Goal: Information Seeking & Learning: Learn about a topic

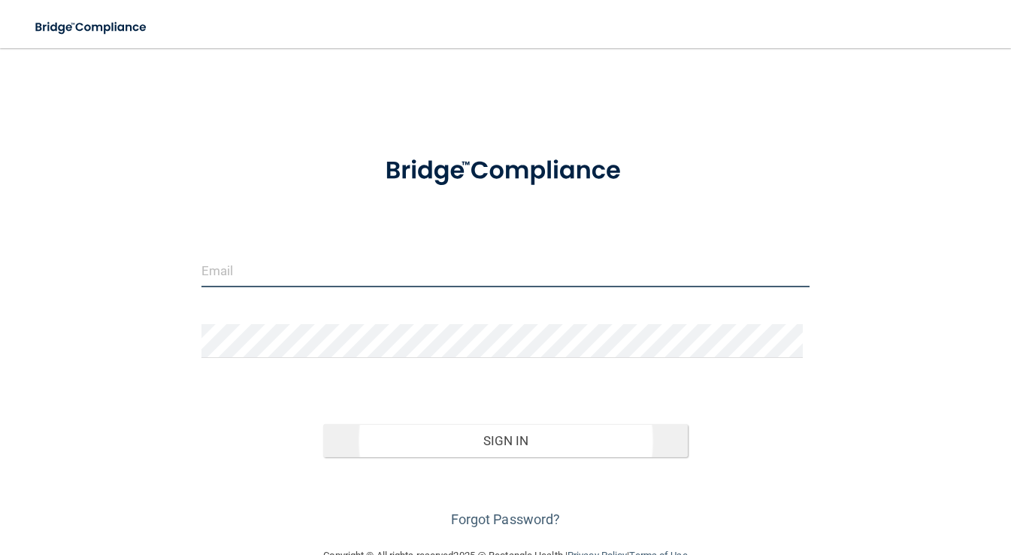
type input "[PERSON_NAME][EMAIL_ADDRESS][DOMAIN_NAME]"
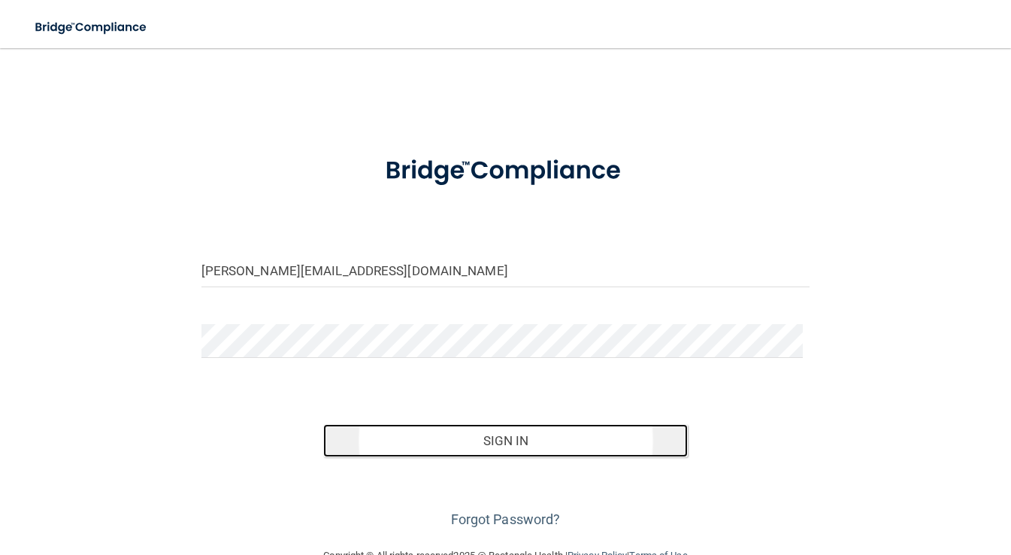
click at [500, 435] on button "Sign In" at bounding box center [505, 440] width 365 height 33
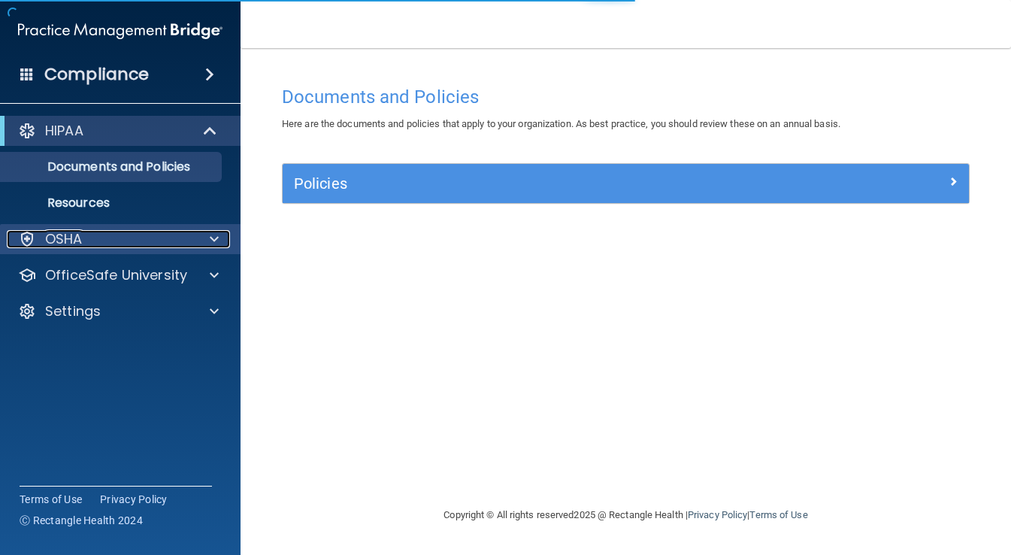
click at [110, 240] on div "OSHA" at bounding box center [100, 239] width 186 height 18
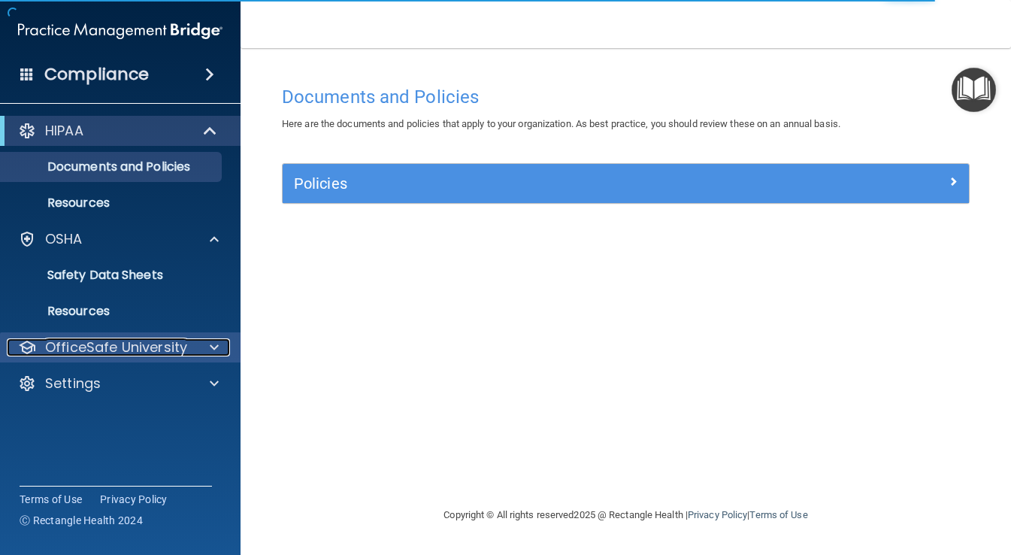
click at [132, 338] on p "OfficeSafe University" at bounding box center [116, 347] width 142 height 18
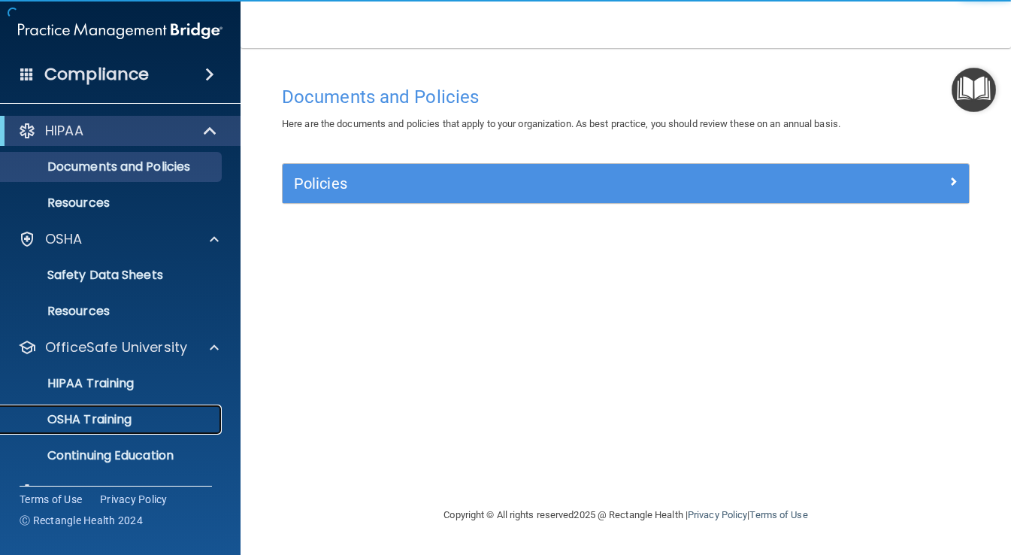
click at [112, 416] on p "OSHA Training" at bounding box center [71, 419] width 122 height 15
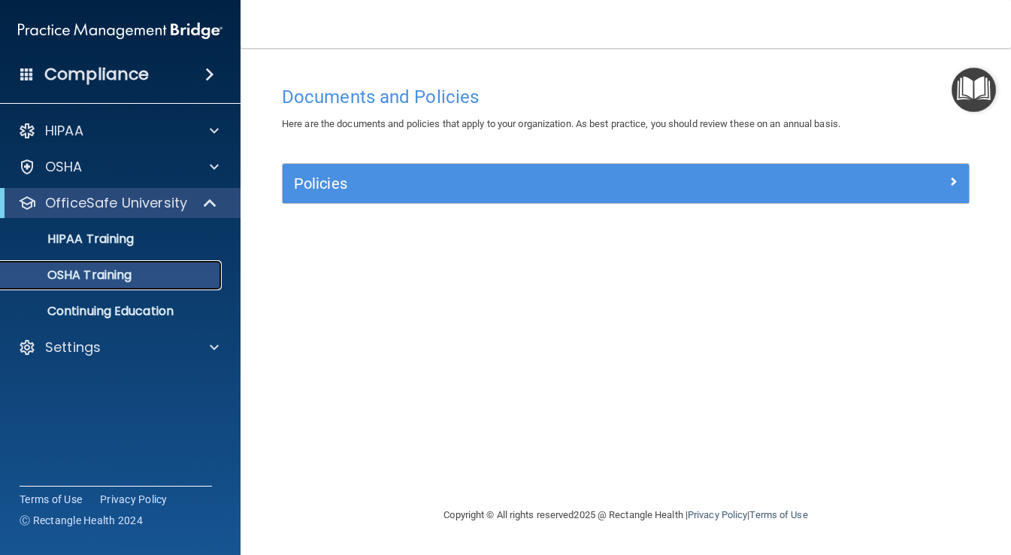
click at [134, 277] on div "OSHA Training" at bounding box center [112, 274] width 205 height 15
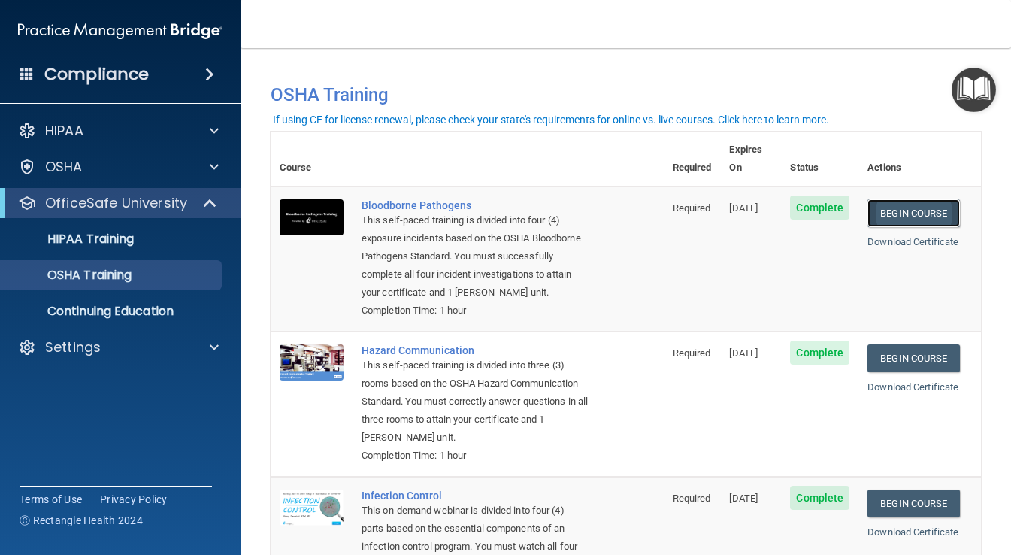
click at [925, 199] on link "Begin Course" at bounding box center [913, 213] width 92 height 28
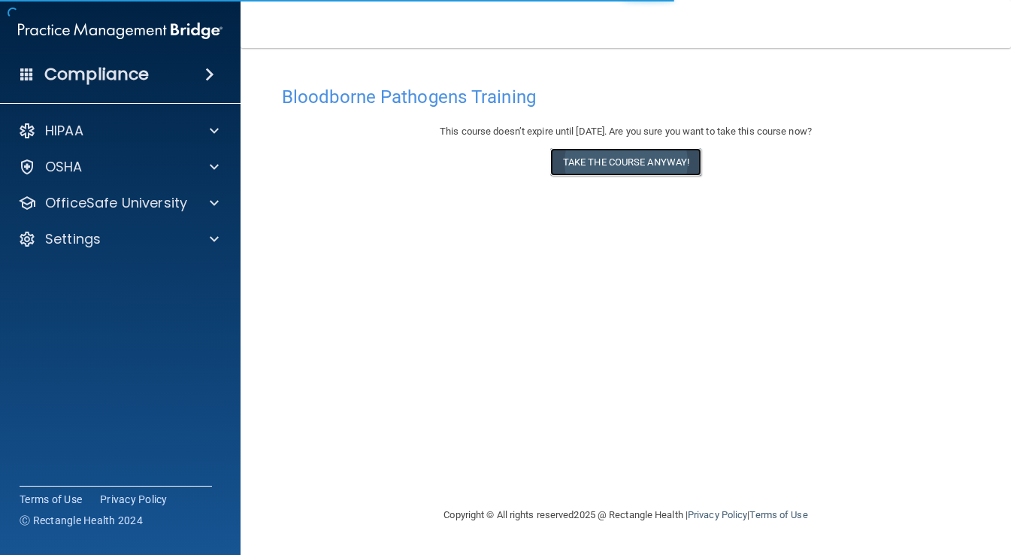
click at [627, 161] on button "Take the course anyway!" at bounding box center [625, 162] width 151 height 28
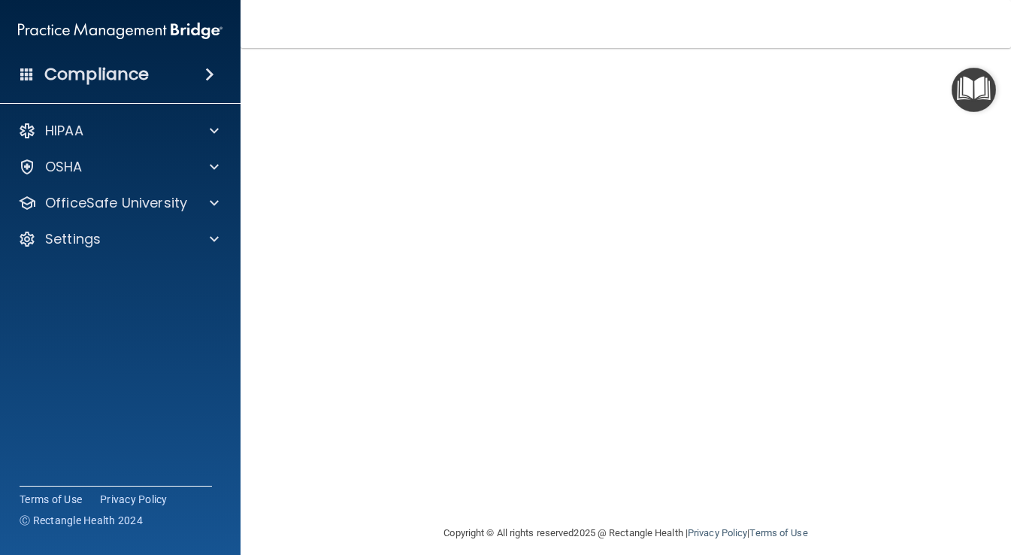
scroll to position [75, 0]
